Goal: Task Accomplishment & Management: Use online tool/utility

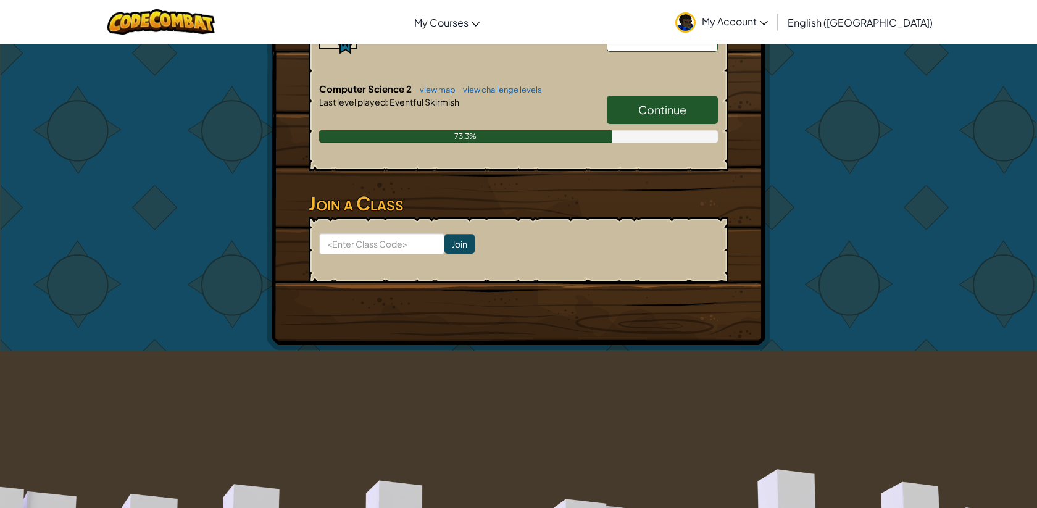
scroll to position [308, 0]
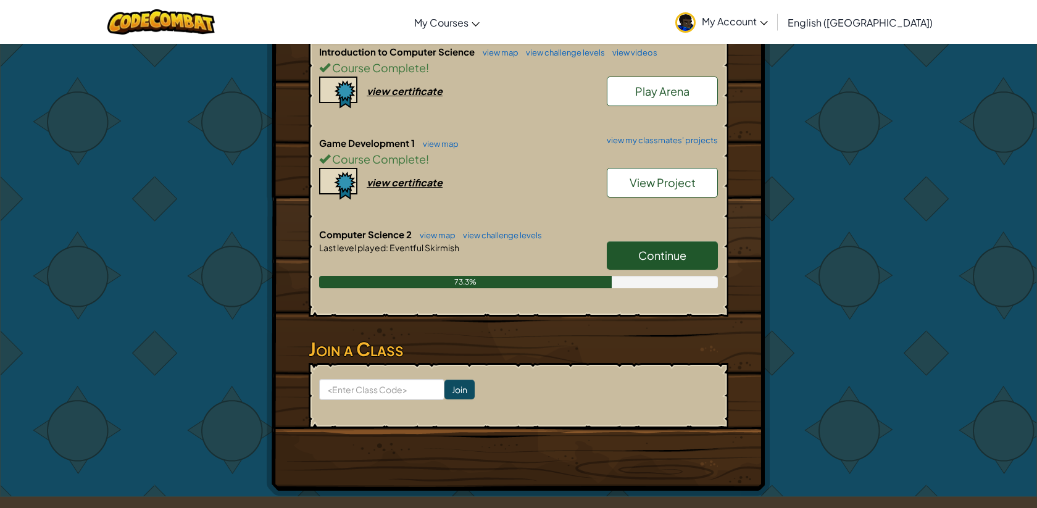
click at [626, 241] on link "Continue" at bounding box center [662, 255] width 111 height 28
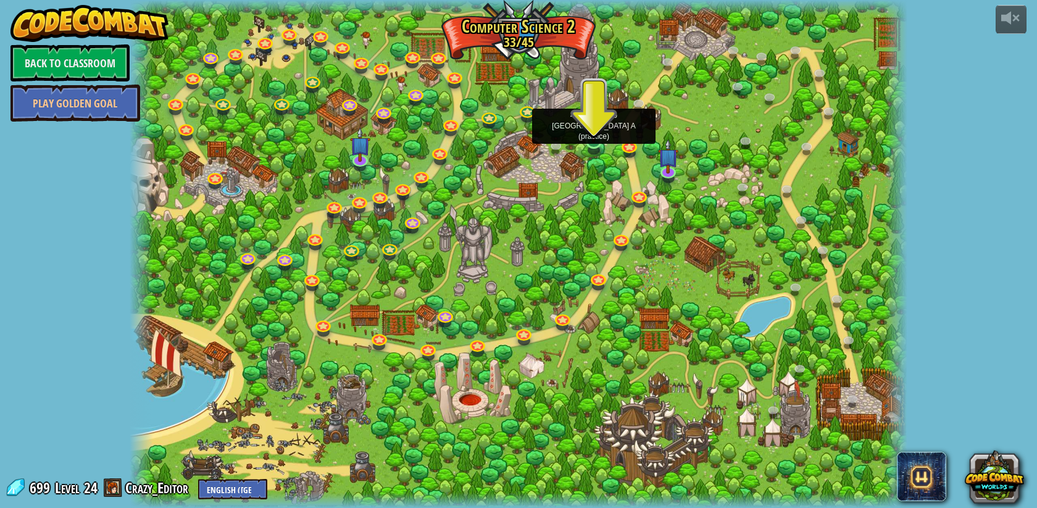
click at [597, 136] on img at bounding box center [594, 119] width 20 height 46
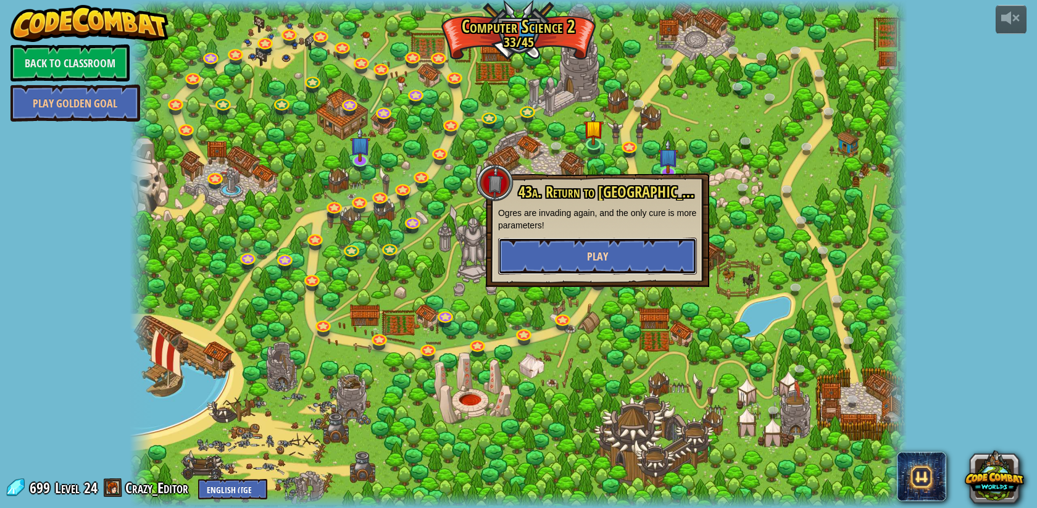
click at [607, 252] on button "Play" at bounding box center [597, 256] width 199 height 37
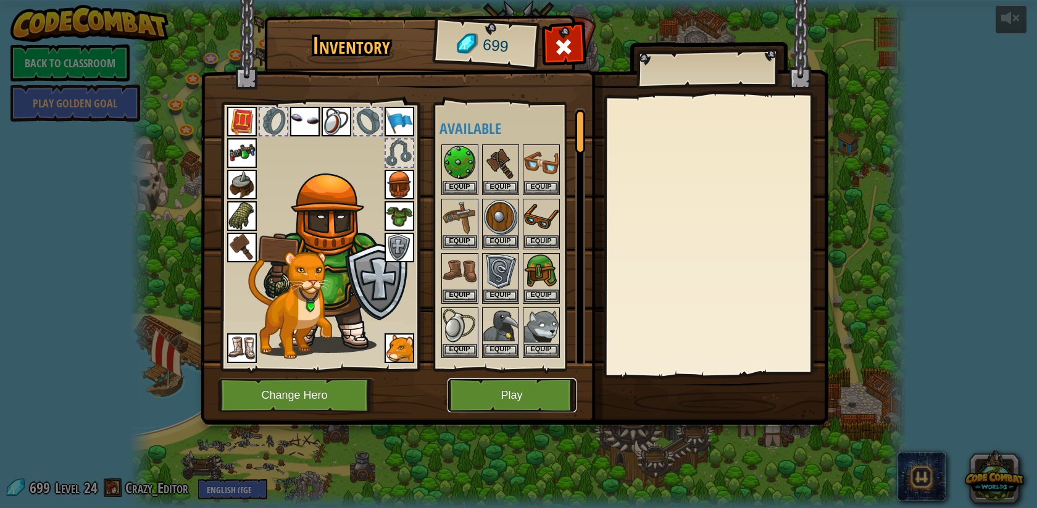
click at [479, 394] on button "Play" at bounding box center [511, 395] width 129 height 34
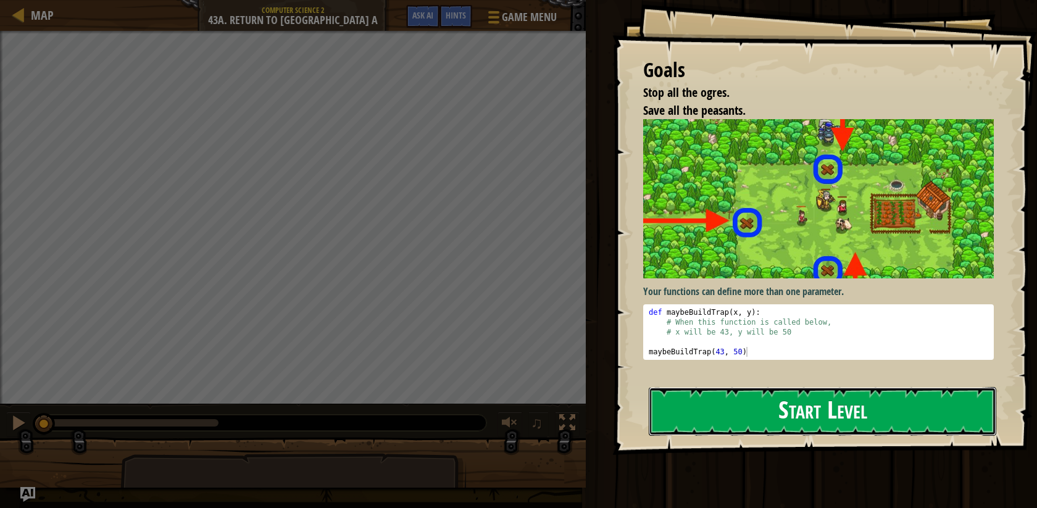
click at [738, 406] on button "Start Level" at bounding box center [823, 411] width 348 height 49
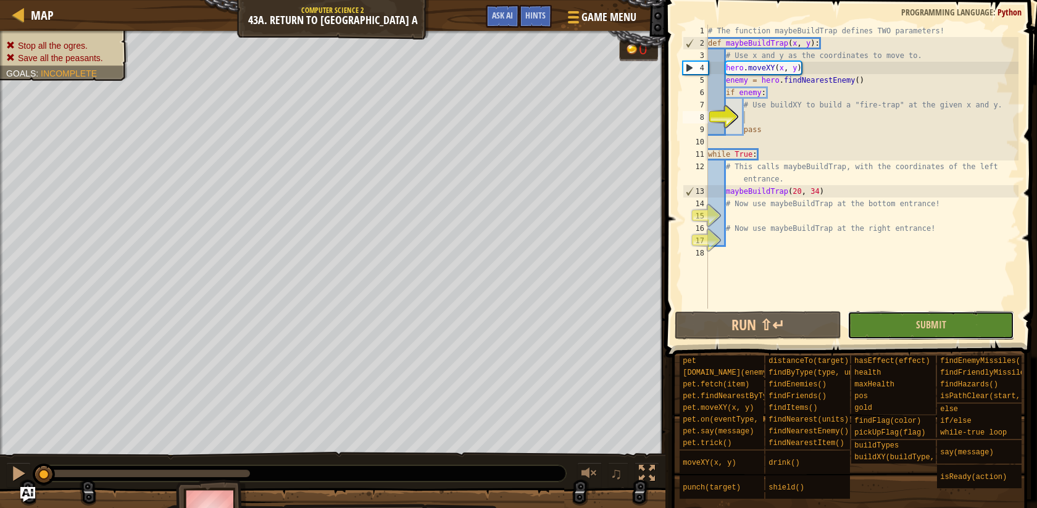
click at [851, 317] on button "Submit" at bounding box center [930, 325] width 167 height 28
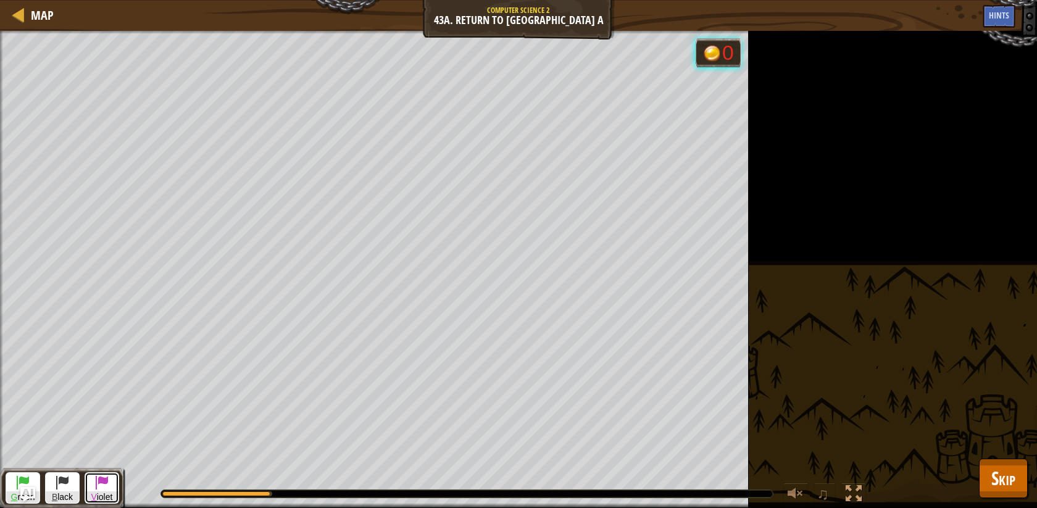
click at [110, 485] on button "V iolet" at bounding box center [102, 487] width 35 height 31
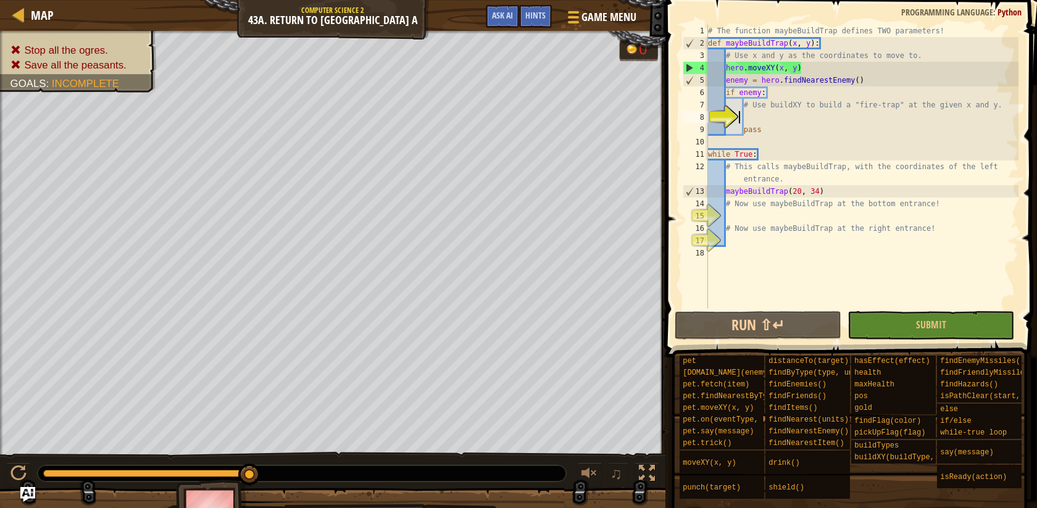
drag, startPoint x: 741, startPoint y: 118, endPoint x: 752, endPoint y: 117, distance: 11.2
click at [743, 118] on div "# The function maybeBuildTrap defines TWO parameters! def maybeBuildTrap ( x , …" at bounding box center [861, 179] width 313 height 309
click at [749, 118] on div "# The function maybeBuildTrap defines TWO parameters! def maybeBuildTrap ( x , …" at bounding box center [861, 167] width 313 height 284
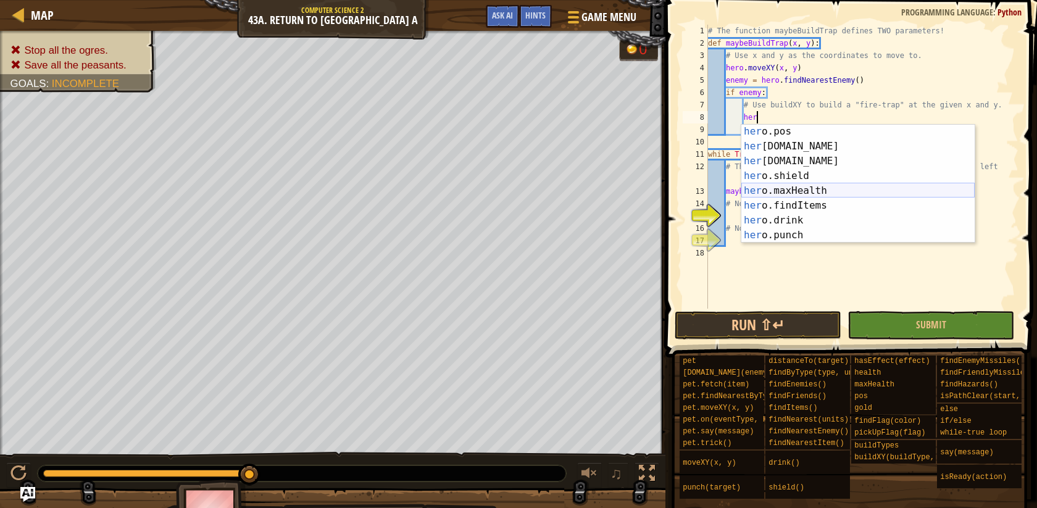
scroll to position [234, 0]
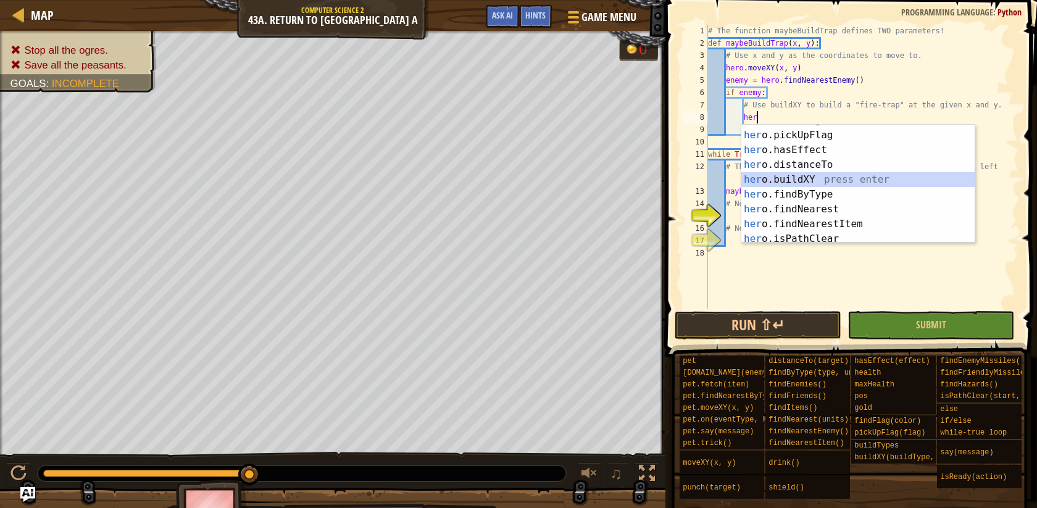
click at [807, 180] on div "her o.findFlag press enter her o.pickUpFlag press enter her o.hasEffect press e…" at bounding box center [857, 187] width 233 height 148
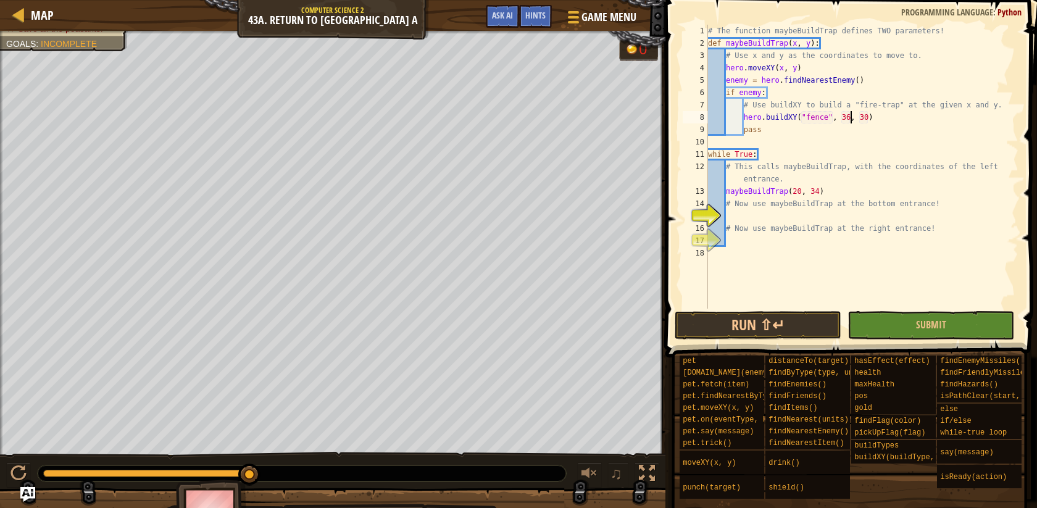
click at [848, 116] on div "# The function maybeBuildTrap defines TWO parameters! def maybeBuildTrap ( x , …" at bounding box center [861, 179] width 313 height 309
click at [868, 115] on div "# The function maybeBuildTrap defines TWO parameters! def maybeBuildTrap ( x , …" at bounding box center [861, 179] width 313 height 309
type textarea "hero.buildXY("fence", 20, 34)"
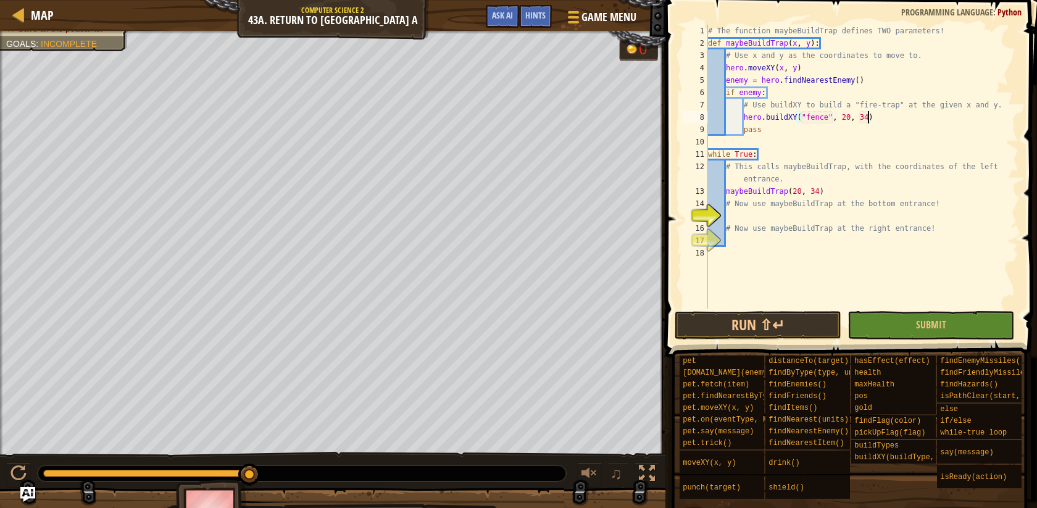
click at [734, 212] on div "# The function maybeBuildTrap defines TWO parameters! def maybeBuildTrap ( x , …" at bounding box center [861, 179] width 313 height 309
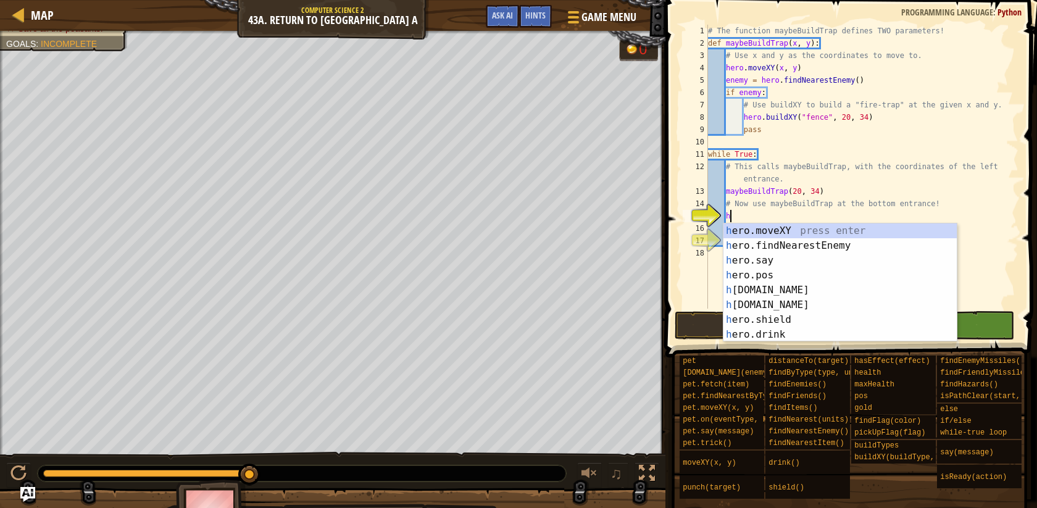
scroll to position [6, 1]
type textarea "h"
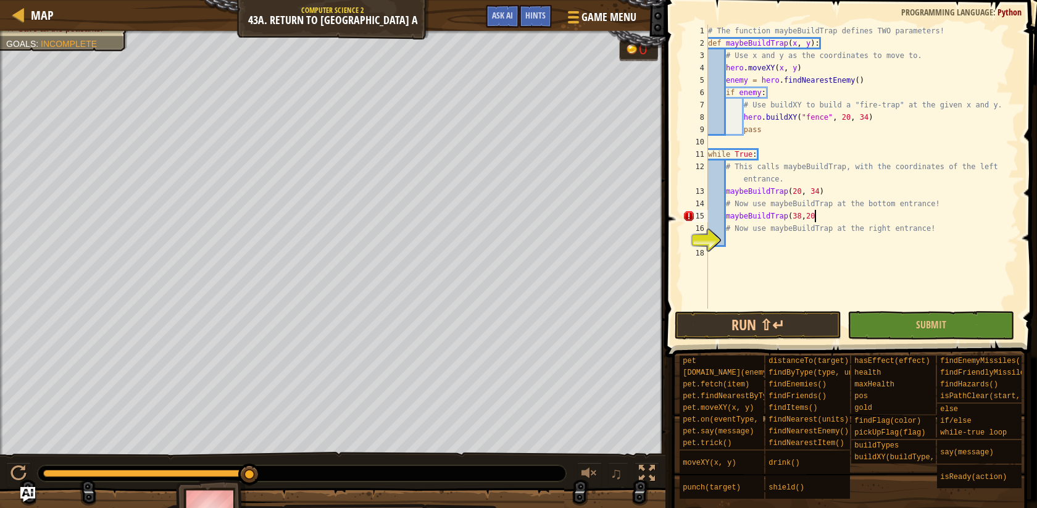
scroll to position [6, 8]
type textarea "maybeBuildTrap(38,20)"
click at [739, 242] on div "# The function maybeBuildTrap defines TWO parameters! def maybeBuildTrap ( x , …" at bounding box center [861, 179] width 313 height 309
drag, startPoint x: 962, startPoint y: 340, endPoint x: 955, endPoint y: 336, distance: 7.7
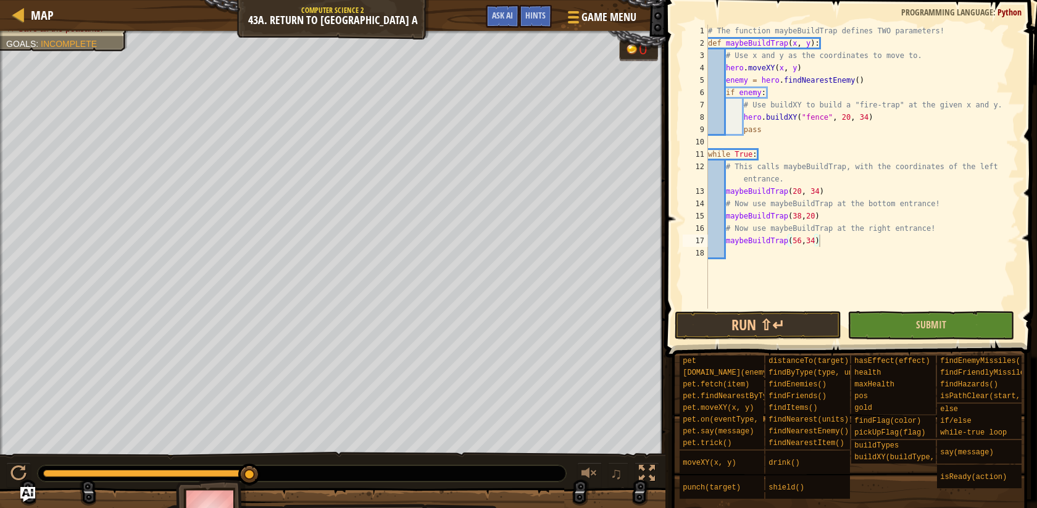
click at [961, 340] on span at bounding box center [852, 161] width 381 height 394
click at [952, 332] on button "Submit" at bounding box center [930, 325] width 167 height 28
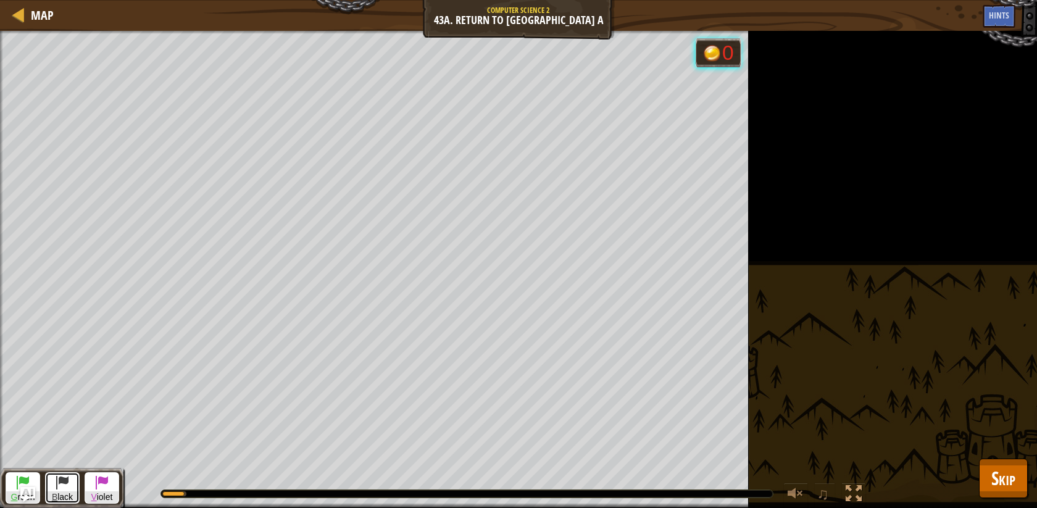
click at [56, 497] on span "B" at bounding box center [55, 497] width 6 height 10
click at [999, 472] on span "Skip" at bounding box center [1003, 477] width 24 height 25
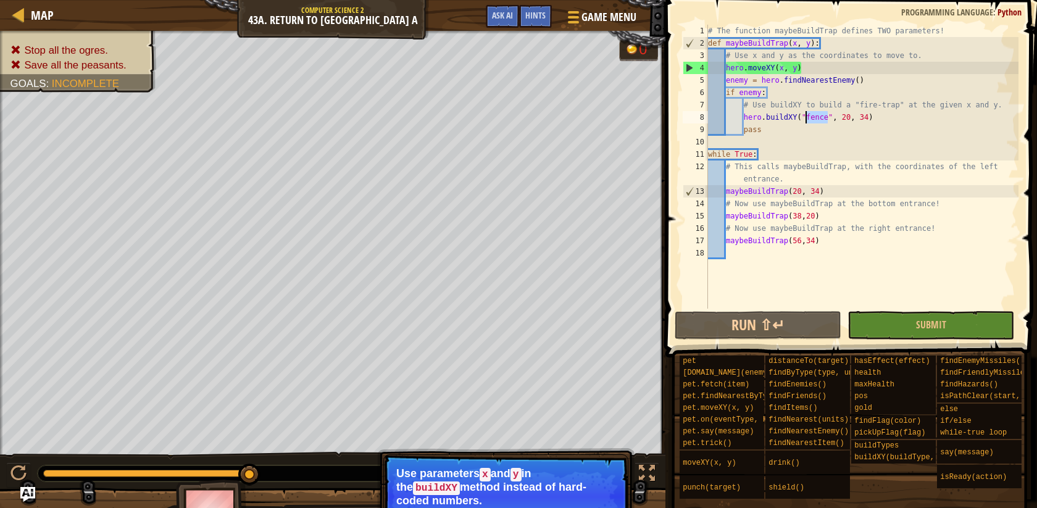
drag, startPoint x: 829, startPoint y: 118, endPoint x: 807, endPoint y: 122, distance: 22.0
click at [807, 122] on div "# The function maybeBuildTrap defines TWO parameters! def maybeBuildTrap ( x , …" at bounding box center [861, 179] width 313 height 309
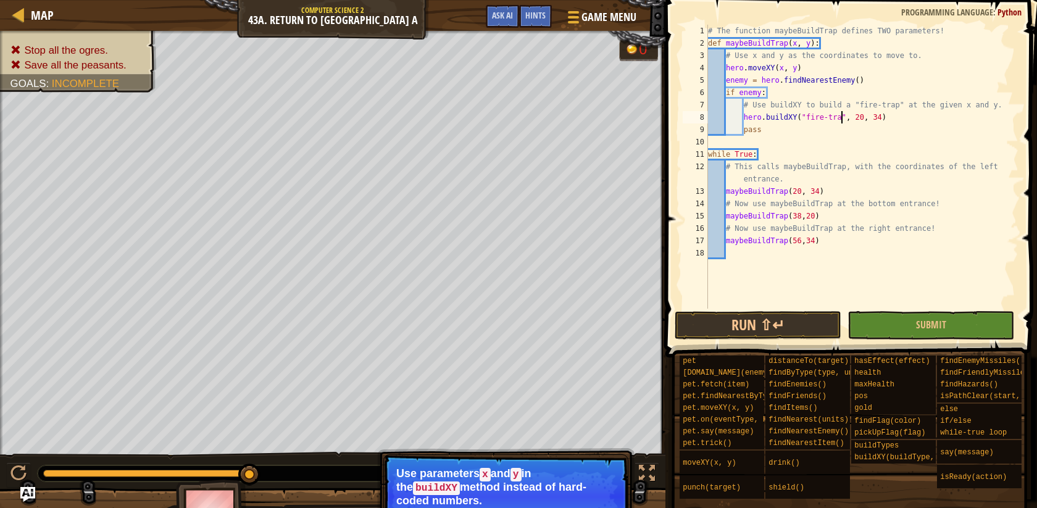
scroll to position [6, 11]
type textarea "hero.buildXY("fire-trap ", 20, 34)"
click at [605, 507] on button "Continue" at bounding box center [592, 517] width 51 height 16
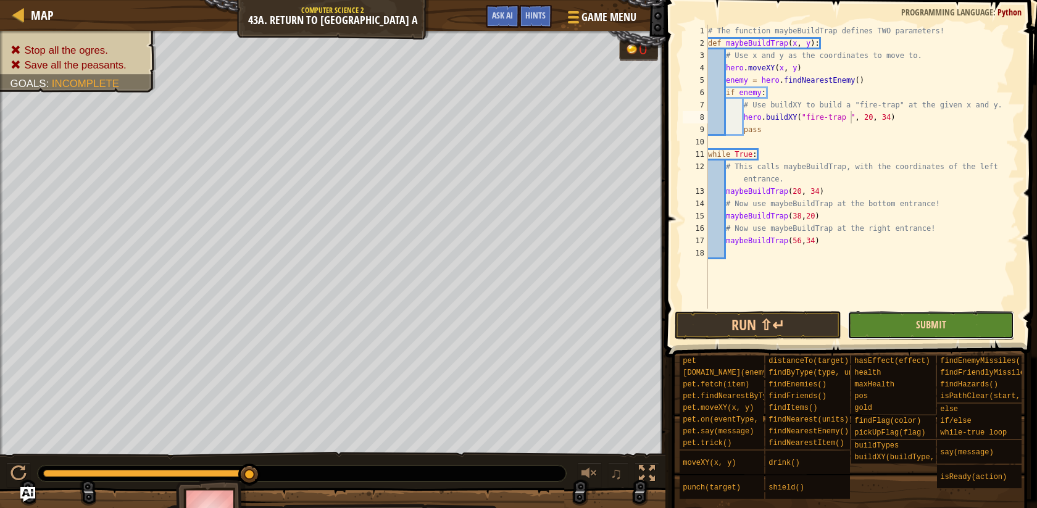
click at [933, 323] on span "Submit" at bounding box center [931, 325] width 30 height 14
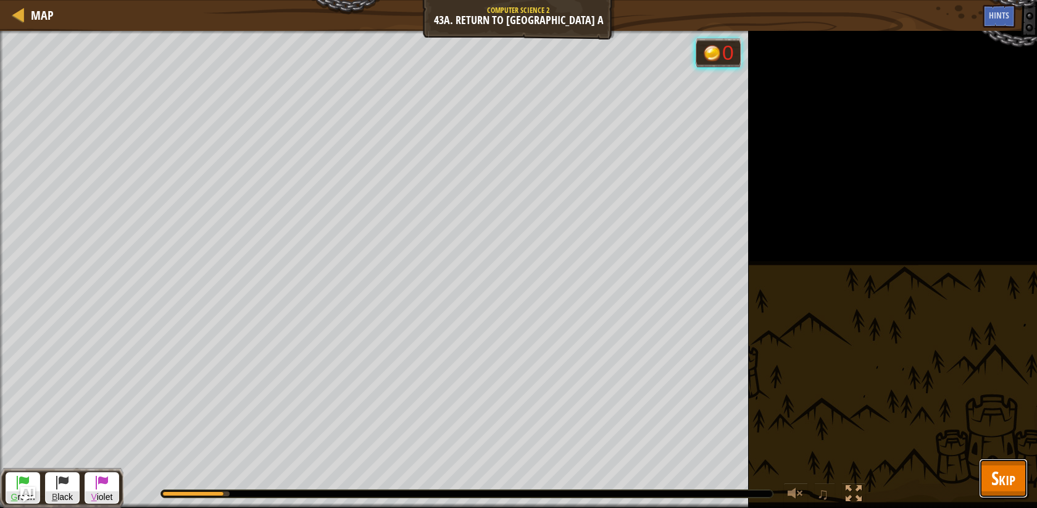
click at [1010, 468] on span "Skip" at bounding box center [1003, 477] width 24 height 25
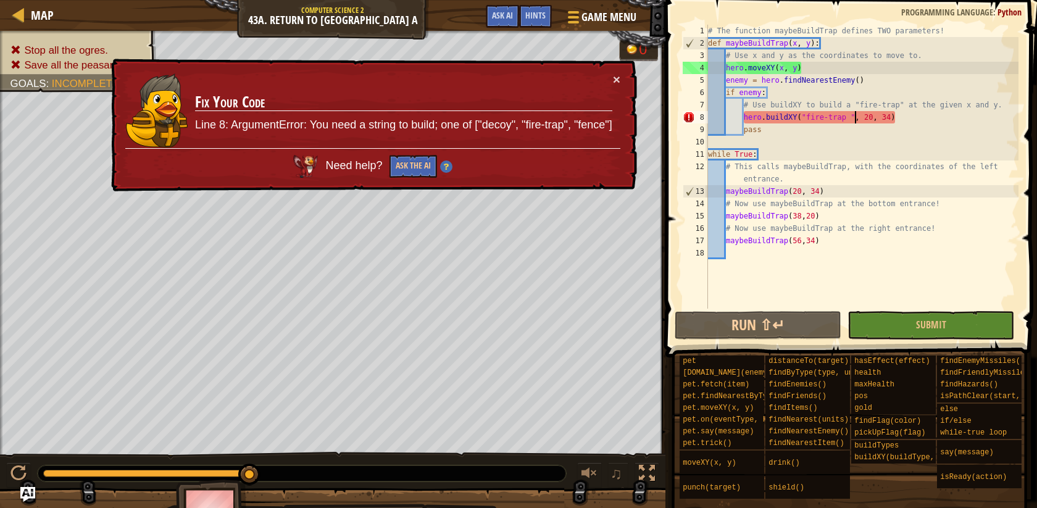
click at [853, 122] on div "# The function maybeBuildTrap defines TWO parameters! def maybeBuildTrap ( x , …" at bounding box center [861, 179] width 313 height 309
click at [904, 120] on div "# The function maybeBuildTrap defines TWO parameters! def maybeBuildTrap ( x , …" at bounding box center [861, 179] width 313 height 309
drag, startPoint x: 907, startPoint y: 117, endPoint x: 743, endPoint y: 115, distance: 164.2
click at [744, 115] on div "# The function maybeBuildTrap defines TWO parameters! def maybeBuildTrap ( x , …" at bounding box center [861, 179] width 313 height 309
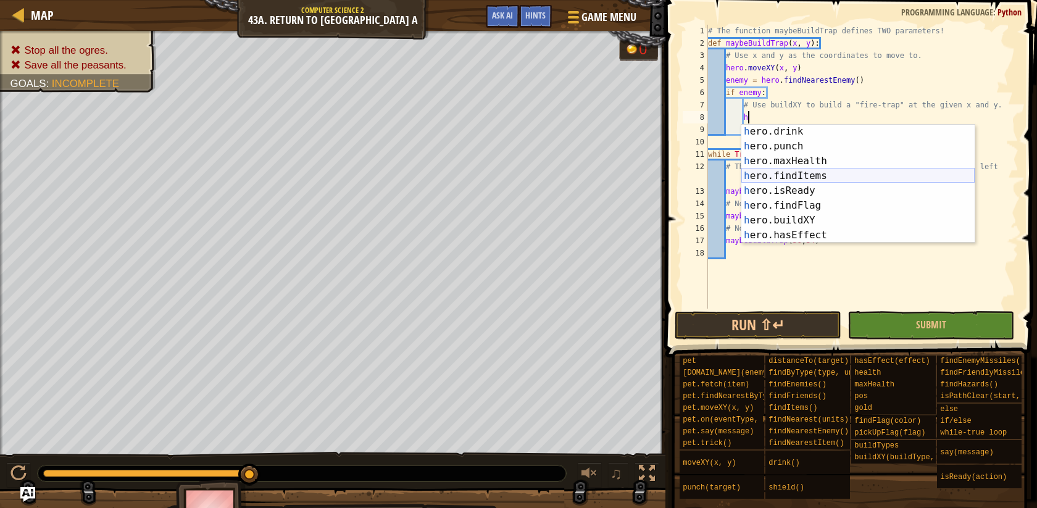
scroll to position [104, 0]
click at [807, 217] on div "h ero.drink press enter h ero.punch press enter h ero.maxHealth press enter h e…" at bounding box center [857, 199] width 233 height 148
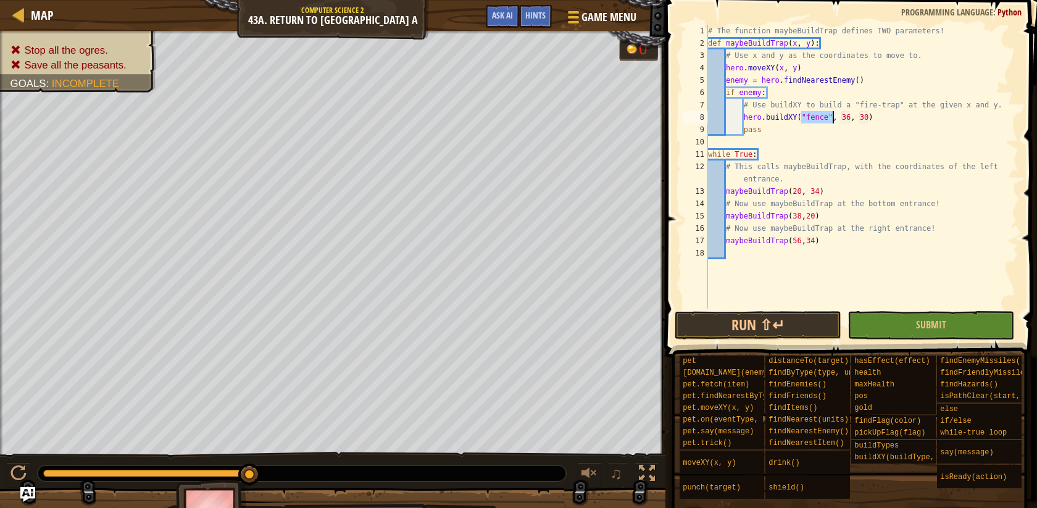
click at [826, 118] on div "# The function maybeBuildTrap defines TWO parameters! def maybeBuildTrap ( x , …" at bounding box center [861, 179] width 313 height 309
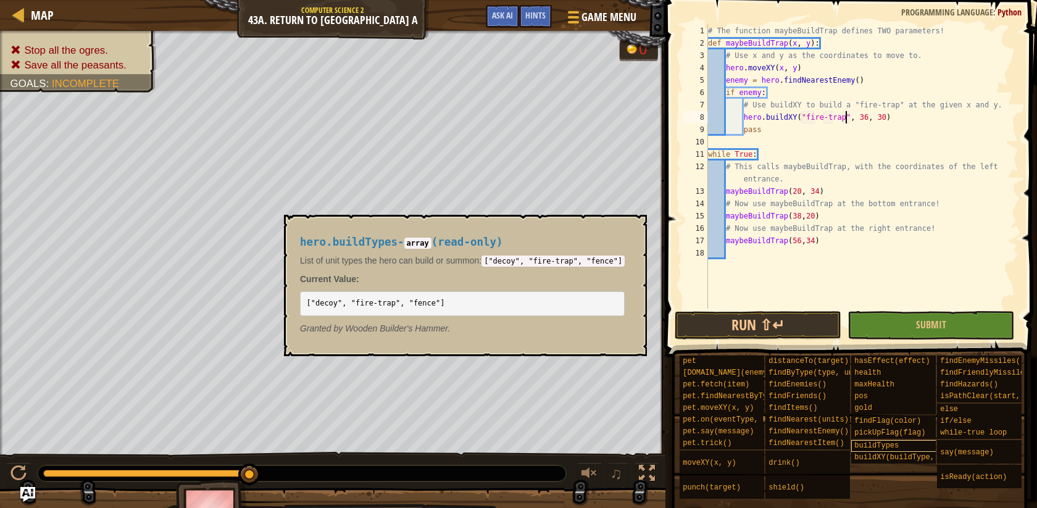
scroll to position [6, 11]
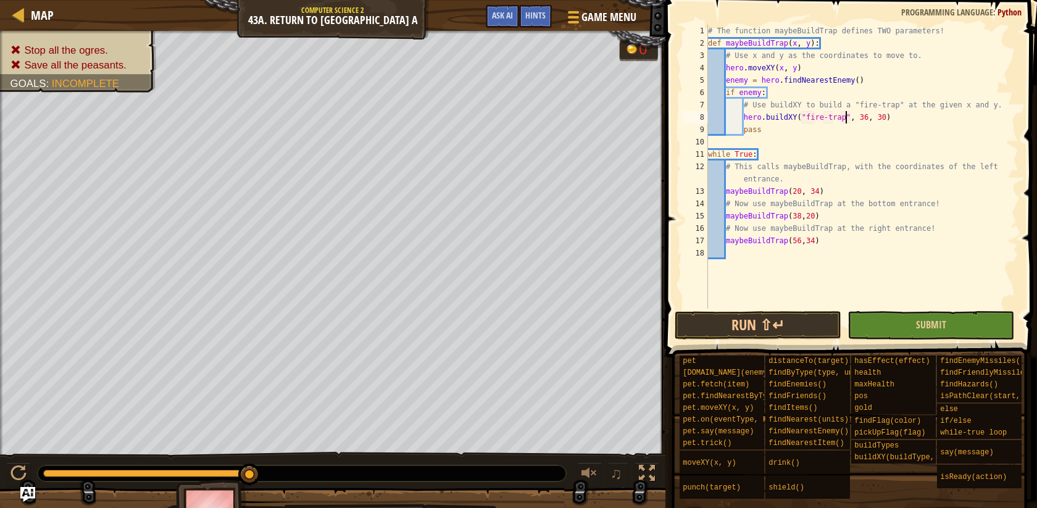
type textarea "hero.buildXY("fire-trap", 36, 30)"
click at [889, 318] on button "Submit" at bounding box center [930, 325] width 167 height 28
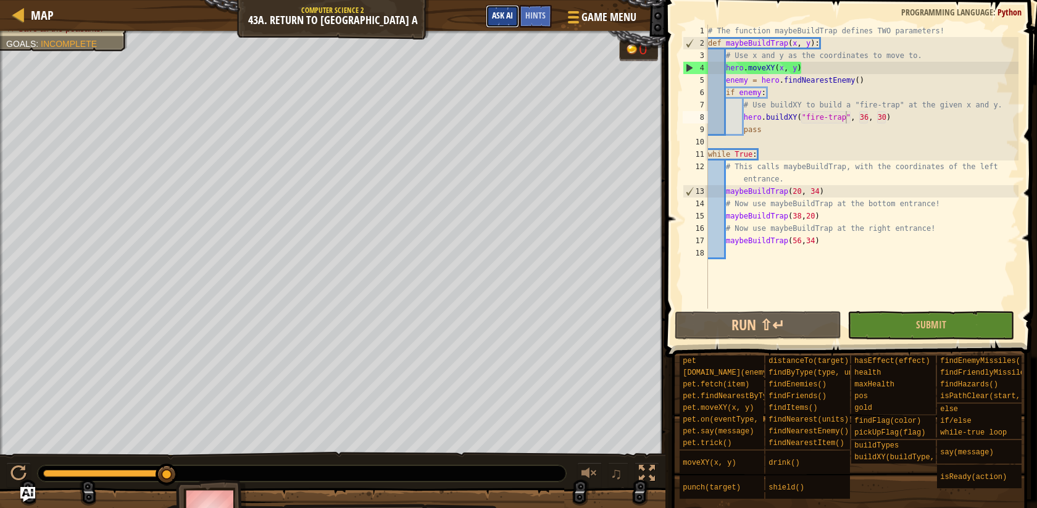
click at [497, 13] on span "Ask AI" at bounding box center [502, 15] width 21 height 12
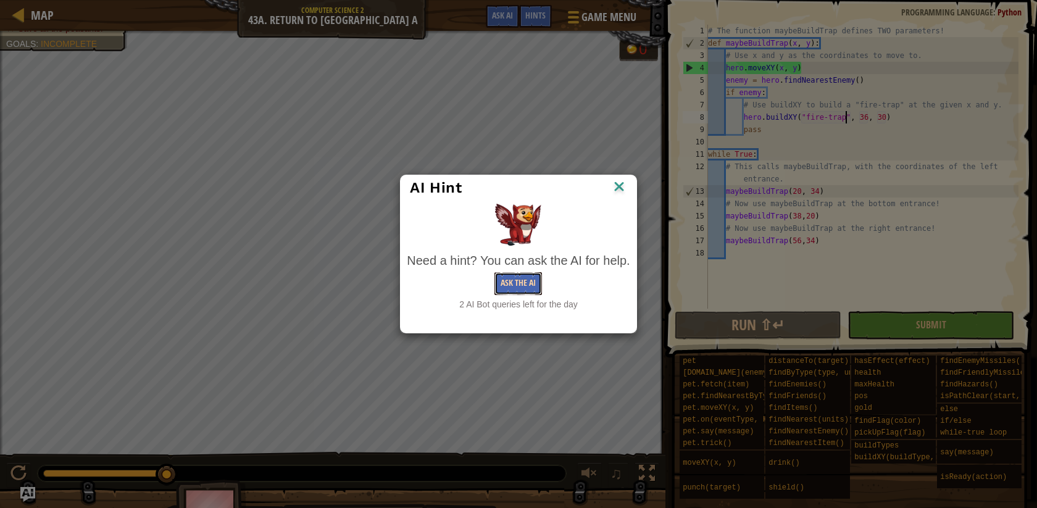
click at [523, 287] on button "Ask the AI" at bounding box center [518, 283] width 48 height 23
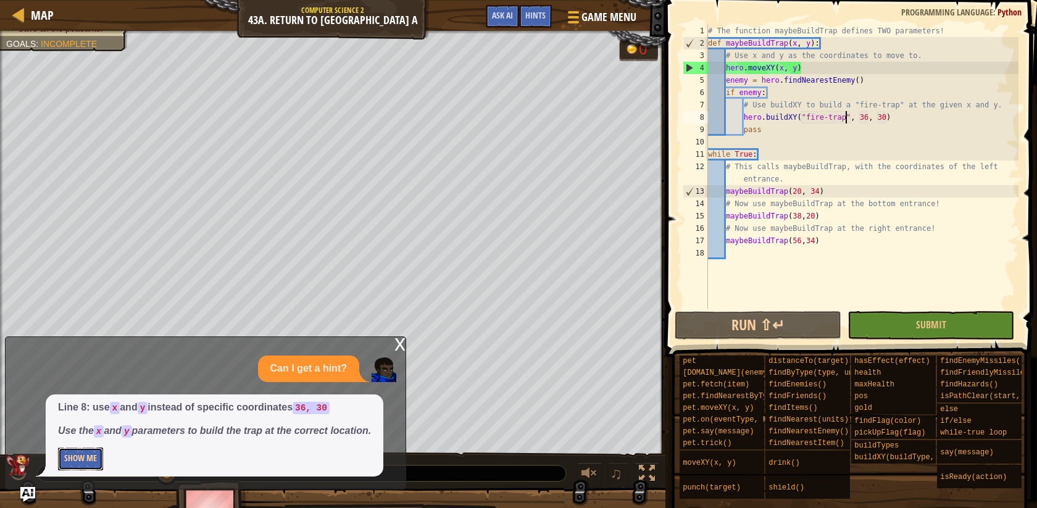
click at [83, 453] on button "Show Me" at bounding box center [80, 458] width 45 height 23
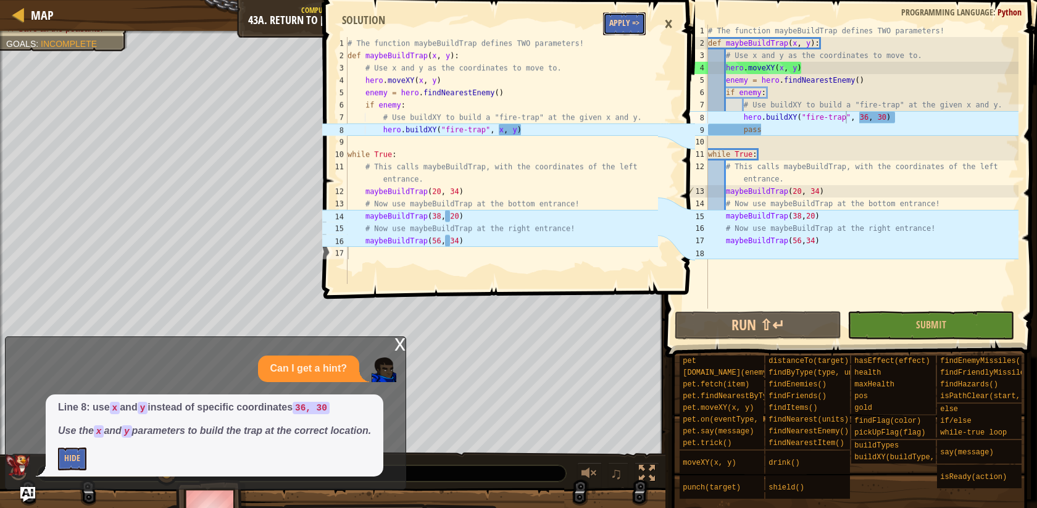
click at [635, 31] on button "Apply =>" at bounding box center [624, 23] width 43 height 23
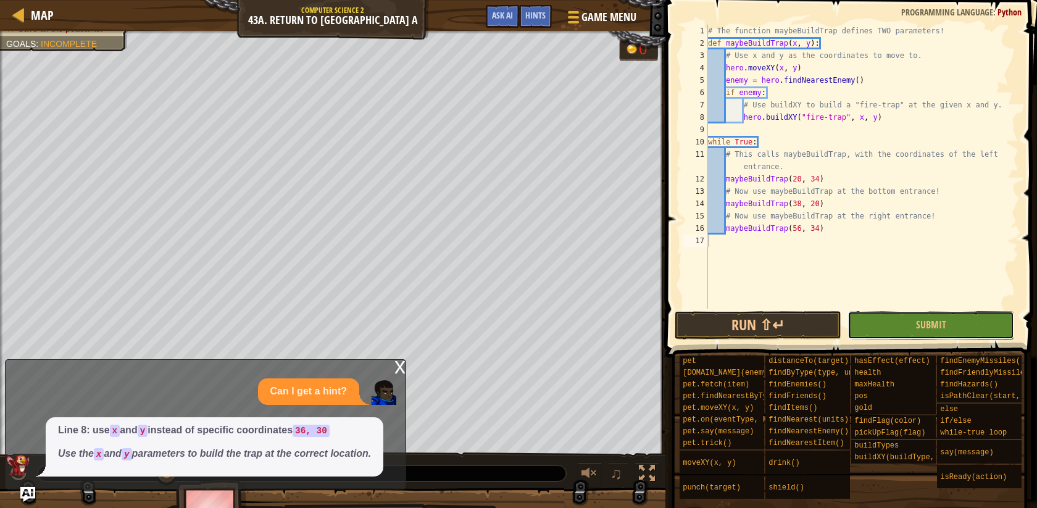
drag, startPoint x: 893, startPoint y: 315, endPoint x: 900, endPoint y: 328, distance: 14.9
click at [894, 318] on button "Submit" at bounding box center [930, 325] width 167 height 28
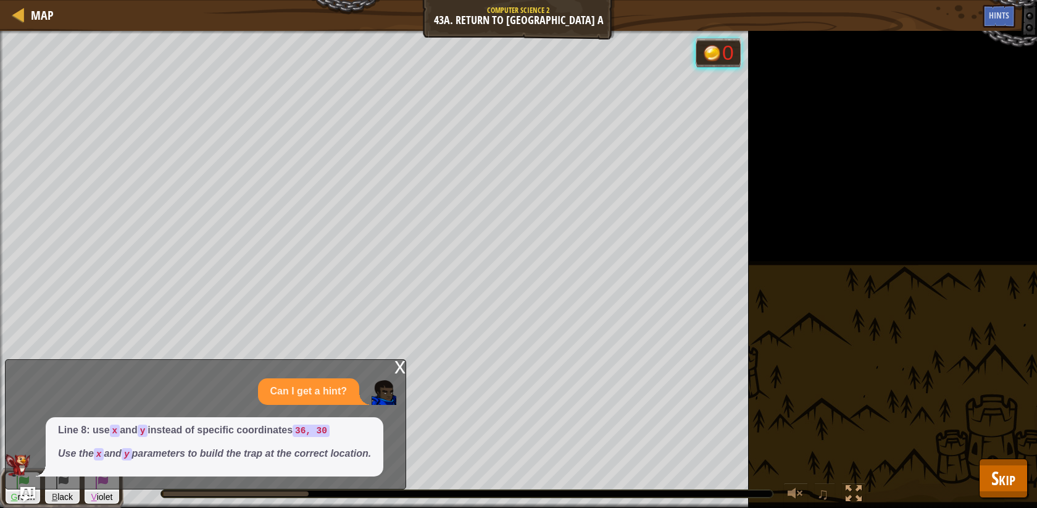
click at [401, 368] on div "x" at bounding box center [399, 366] width 11 height 12
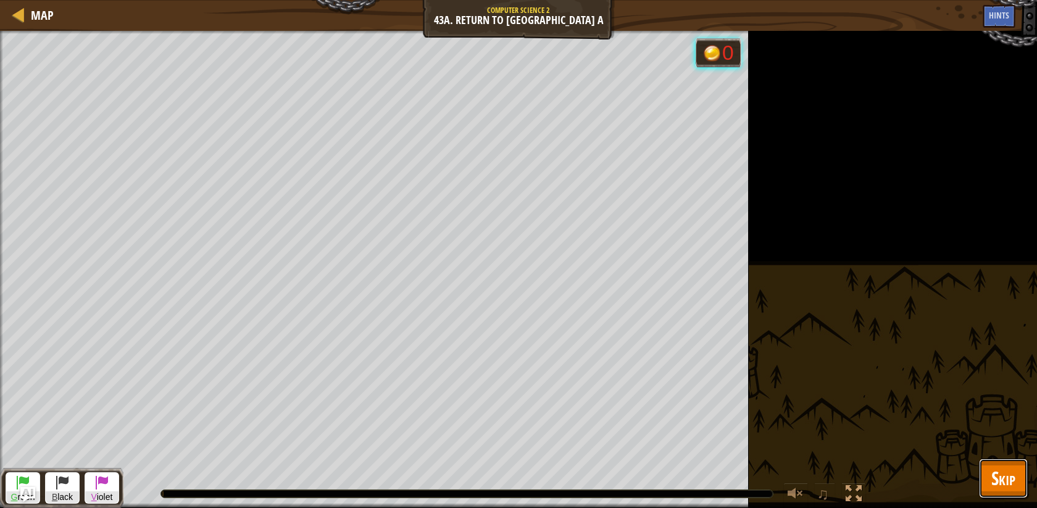
click at [988, 460] on button "Skip" at bounding box center [1003, 479] width 49 height 40
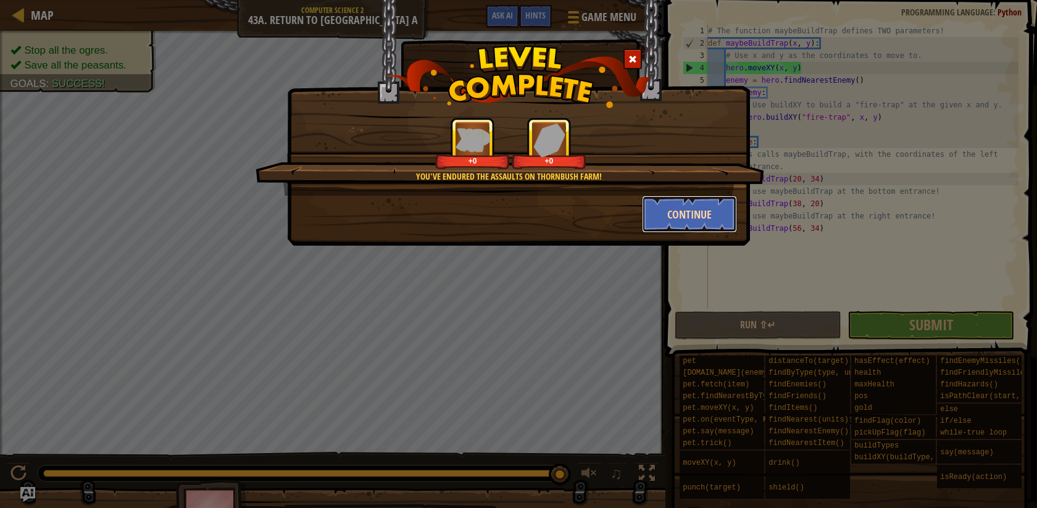
click at [662, 213] on button "Continue" at bounding box center [690, 214] width 96 height 37
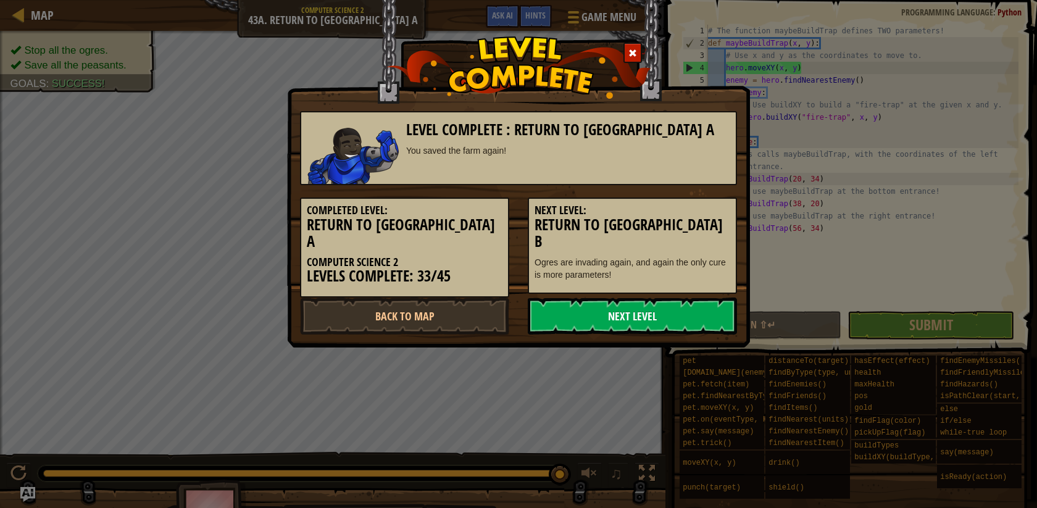
click at [594, 304] on link "Next Level" at bounding box center [632, 316] width 209 height 37
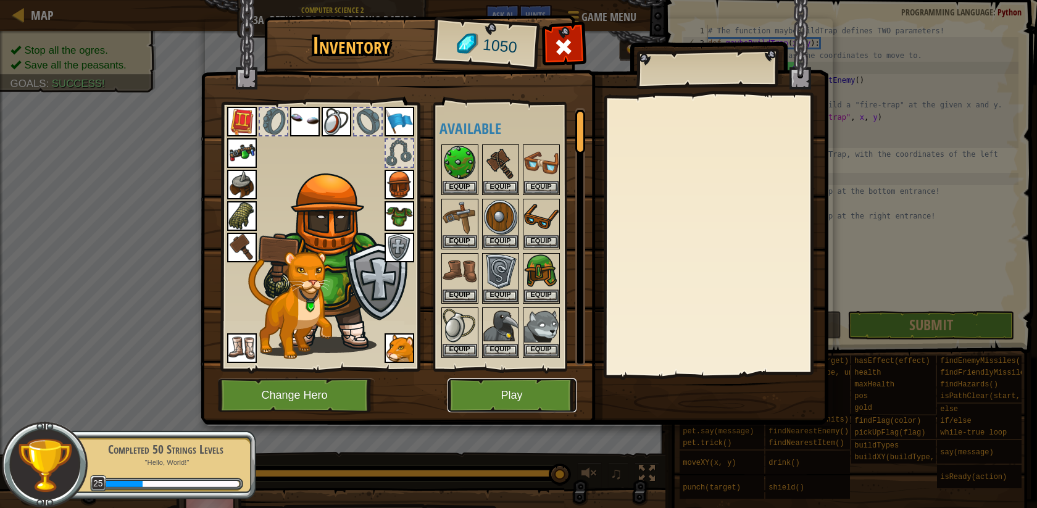
click at [512, 385] on button "Play" at bounding box center [511, 395] width 129 height 34
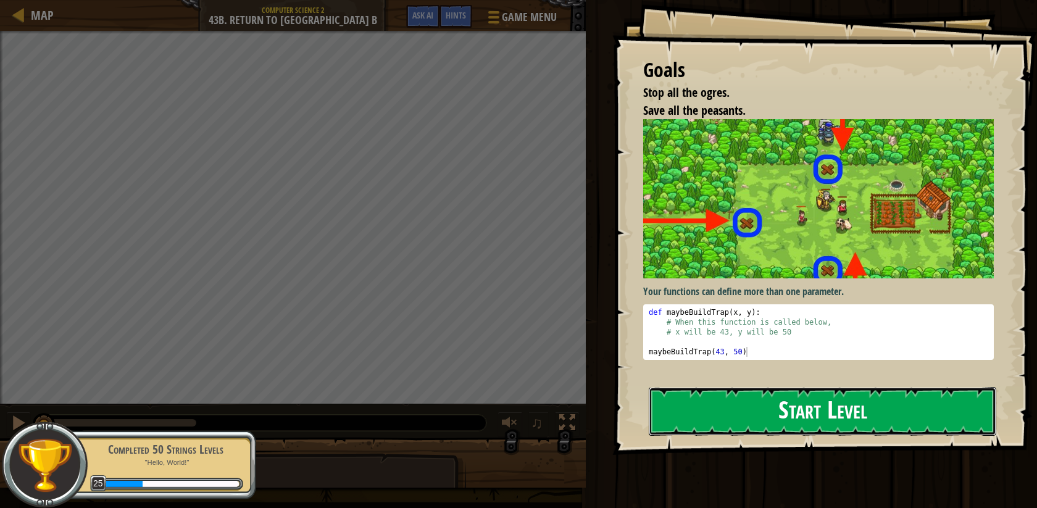
click at [814, 414] on button "Start Level" at bounding box center [823, 411] width 348 height 49
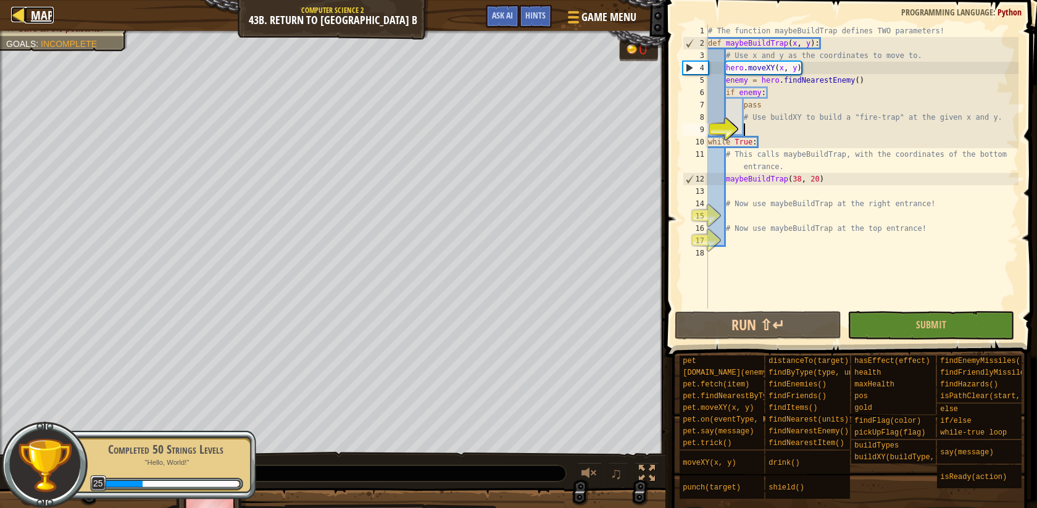
click at [29, 9] on link "Map" at bounding box center [39, 15] width 29 height 17
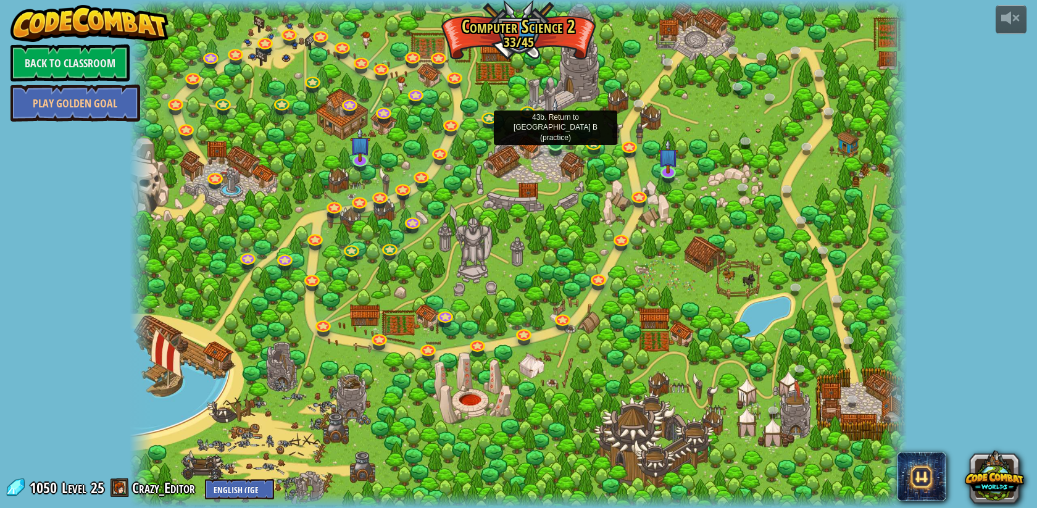
click at [551, 141] on img at bounding box center [556, 121] width 20 height 46
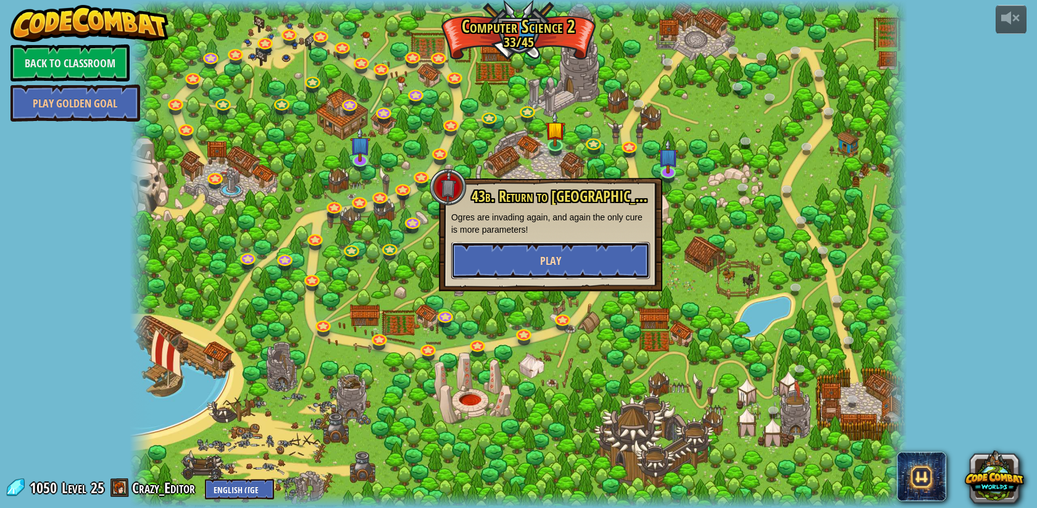
click at [521, 254] on button "Play" at bounding box center [550, 260] width 199 height 37
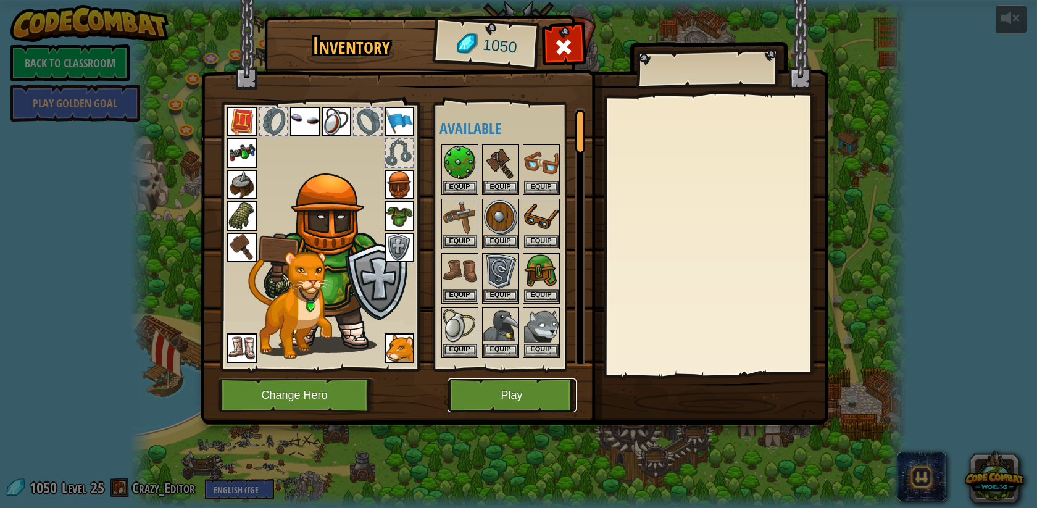
click at [520, 395] on button "Play" at bounding box center [511, 395] width 129 height 34
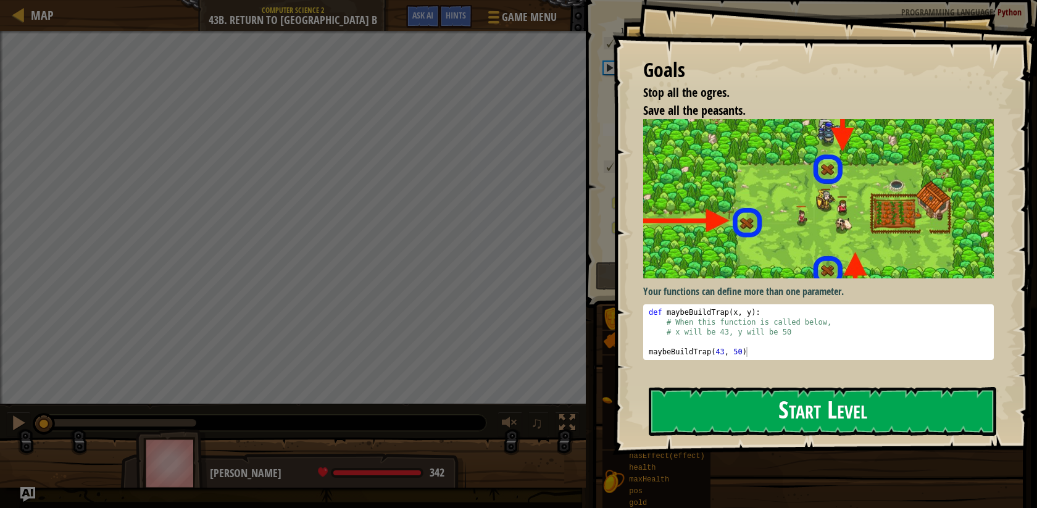
click at [712, 402] on button "Start Level" at bounding box center [823, 411] width 348 height 49
